Goal: Find contact information: Find contact information

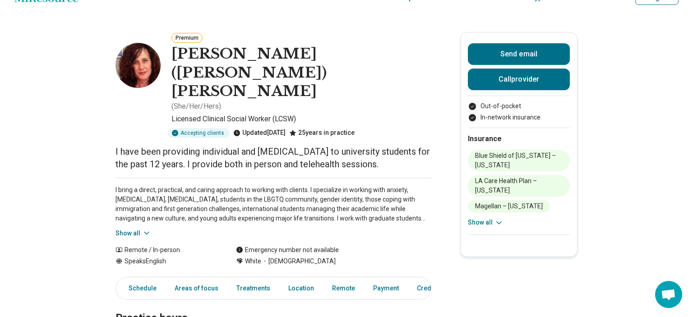
scroll to position [20, 0]
click at [497, 222] on icon at bounding box center [499, 223] width 5 height 2
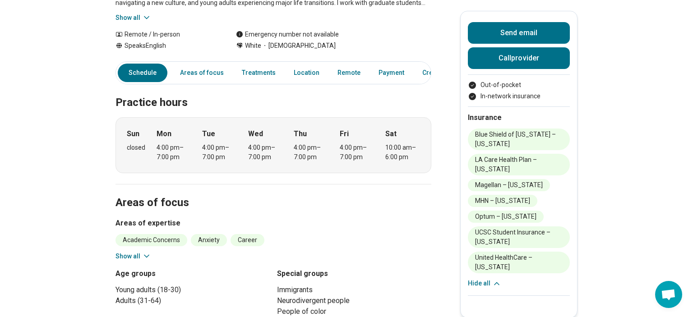
scroll to position [382, 0]
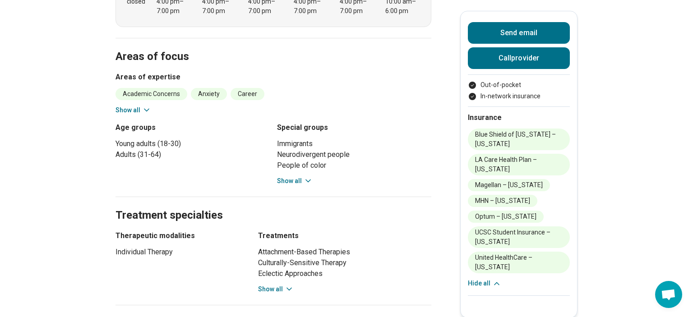
click at [293, 139] on div "Immigrants Neurodivergent people People of color People who identify as gay Peo…" at bounding box center [354, 162] width 154 height 47
click at [280, 176] on button "Show all" at bounding box center [295, 180] width 36 height 9
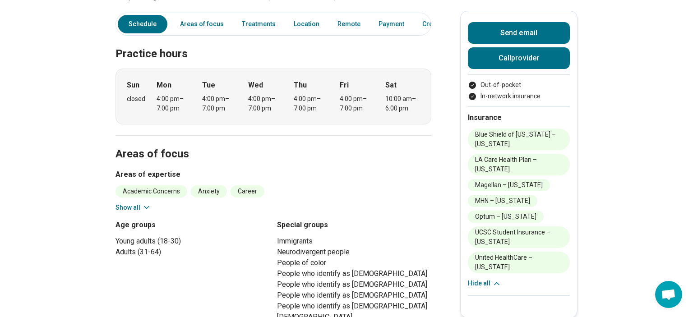
scroll to position [0, 0]
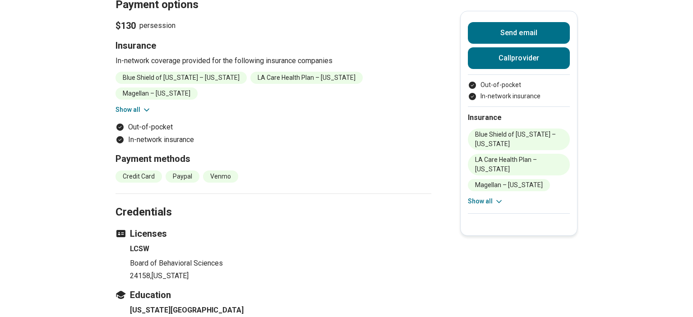
scroll to position [877, 0]
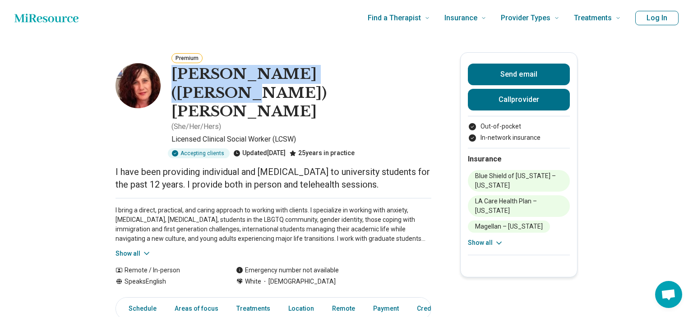
drag, startPoint x: 176, startPoint y: 74, endPoint x: 364, endPoint y: 76, distance: 188.2
click at [364, 76] on h1 "[PERSON_NAME] ([PERSON_NAME]) [PERSON_NAME]" at bounding box center [301, 93] width 260 height 56
copy h1 "[PERSON_NAME] ([PERSON_NAME]) [PERSON_NAME]"
